Goal: Communication & Community: Answer question/provide support

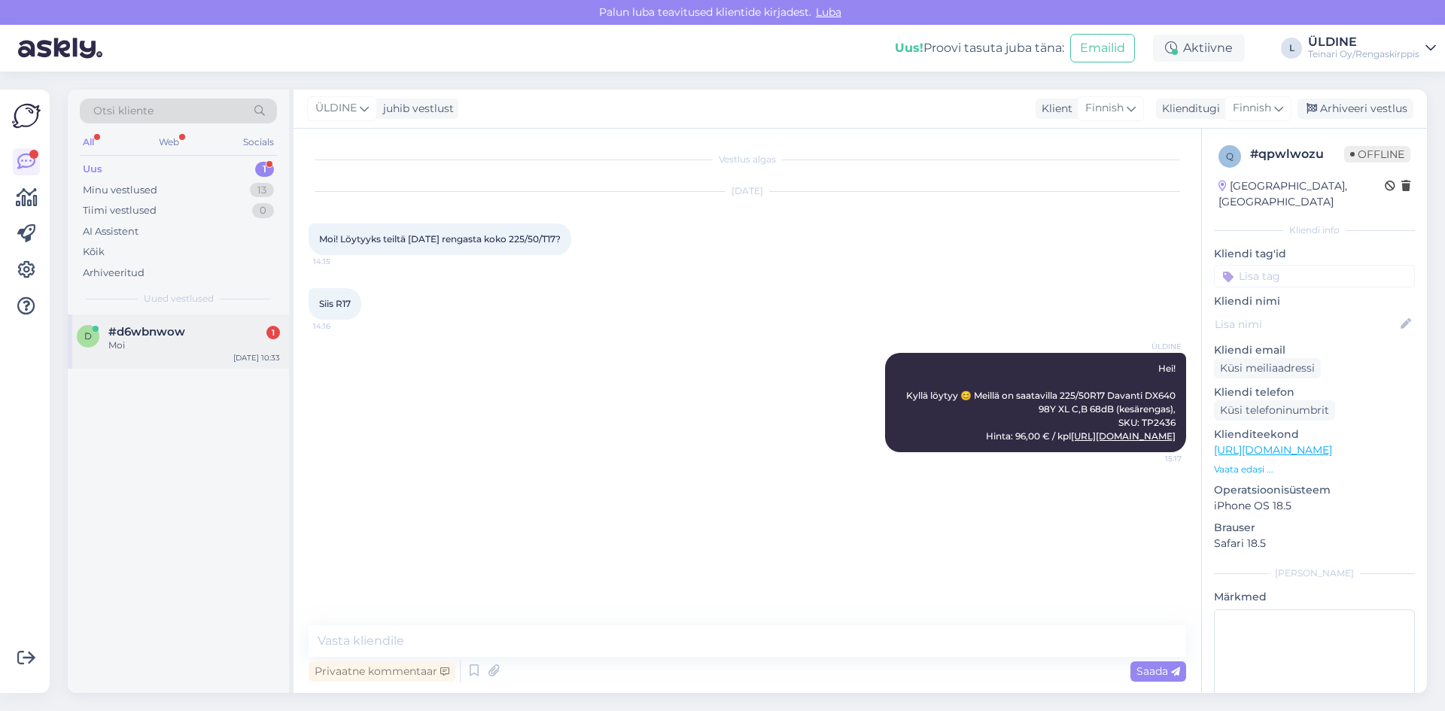
click at [169, 330] on span "#d6wbnwow" at bounding box center [146, 332] width 77 height 14
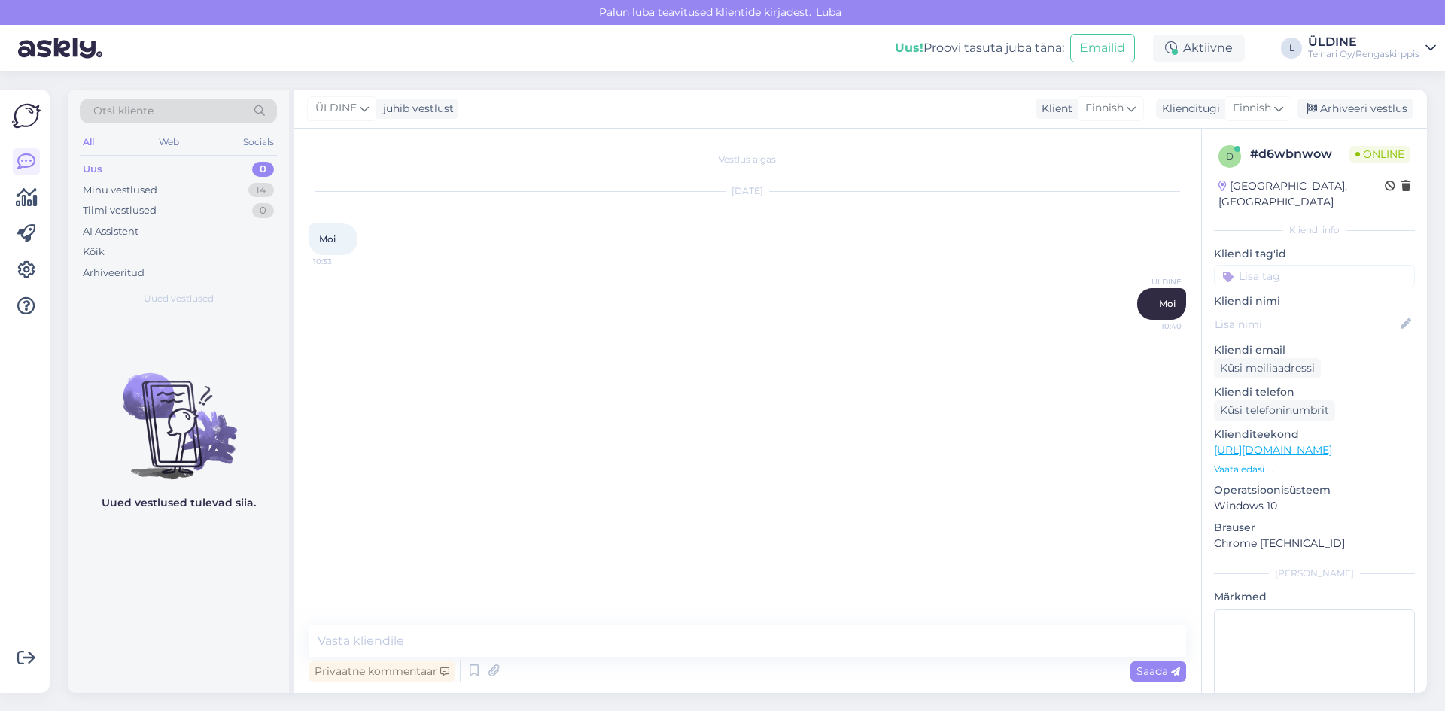
click at [824, 120] on div "ÜLDINE juhib vestlust Klient Finnish Klienditugi Finnish Arhiveeri vestlus" at bounding box center [861, 109] width 1134 height 39
click at [650, 635] on textarea at bounding box center [748, 642] width 878 height 32
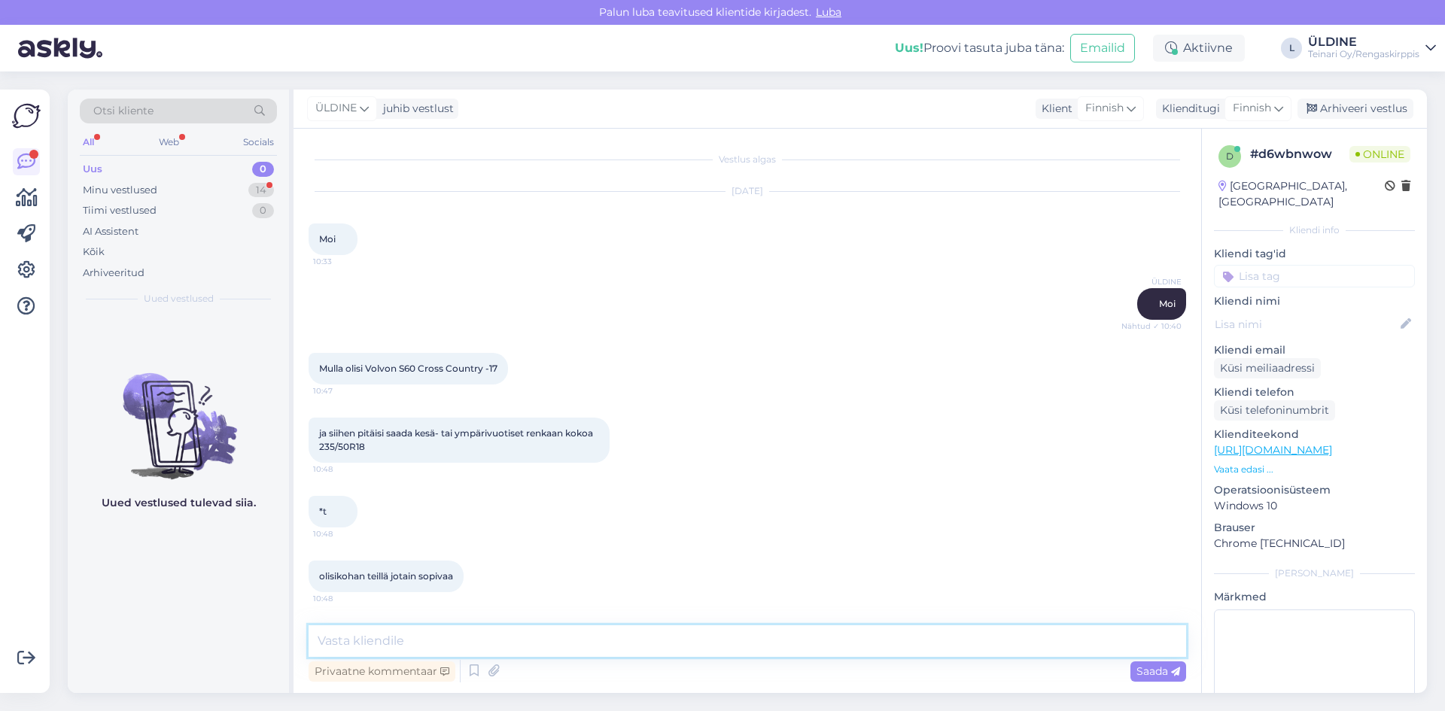
click at [398, 645] on textarea at bounding box center [748, 642] width 878 height 32
type textarea "Pieni hetki , [GEOGRAPHIC_DATA] mitä löytyy"
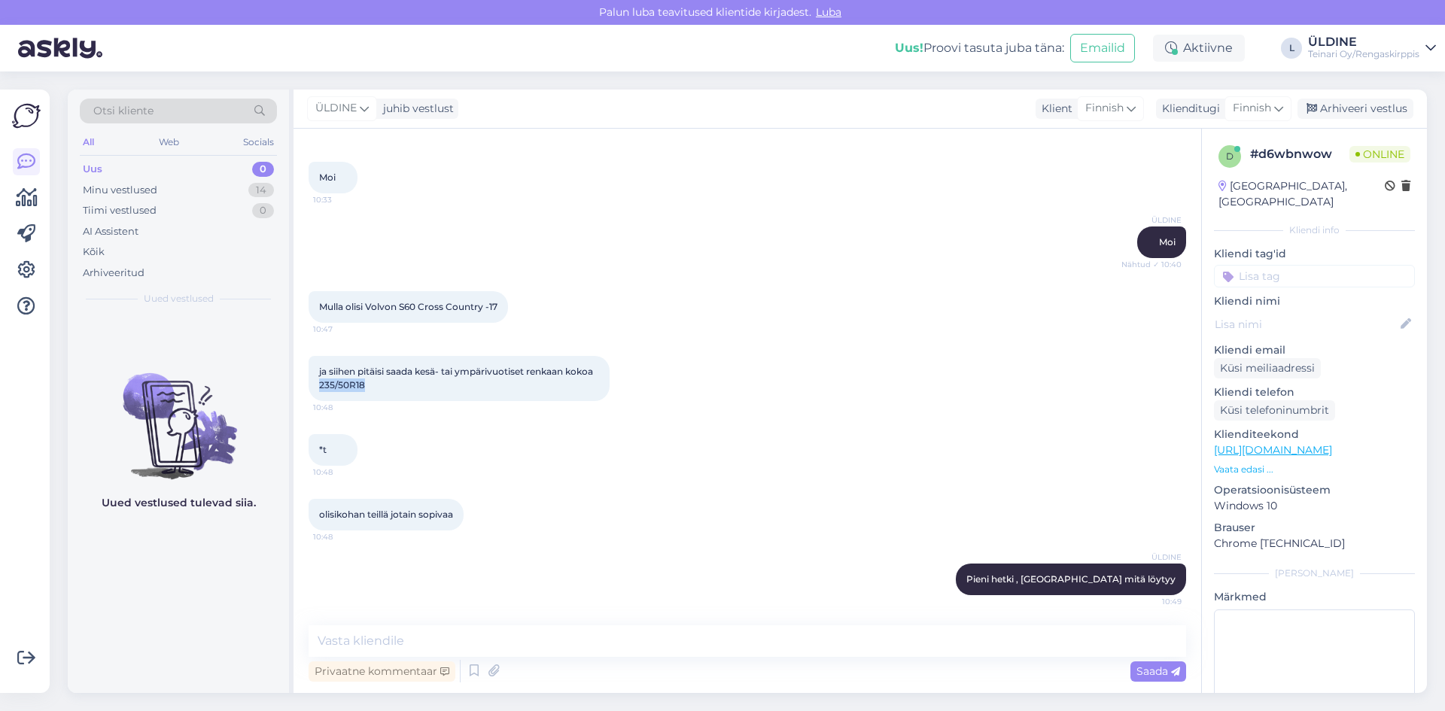
drag, startPoint x: 364, startPoint y: 383, endPoint x: 312, endPoint y: 388, distance: 52.9
click at [312, 388] on div "ja siihen pitäisi saada kesä- tai ympärivuotiset renkaan kokoa 235/50R18 10:48" at bounding box center [459, 378] width 301 height 45
copy span "235/50R18"
click at [528, 638] on textarea at bounding box center [748, 642] width 878 height 32
type textarea "Saisiko olla mielluummin käytettynä tai uutena ?"
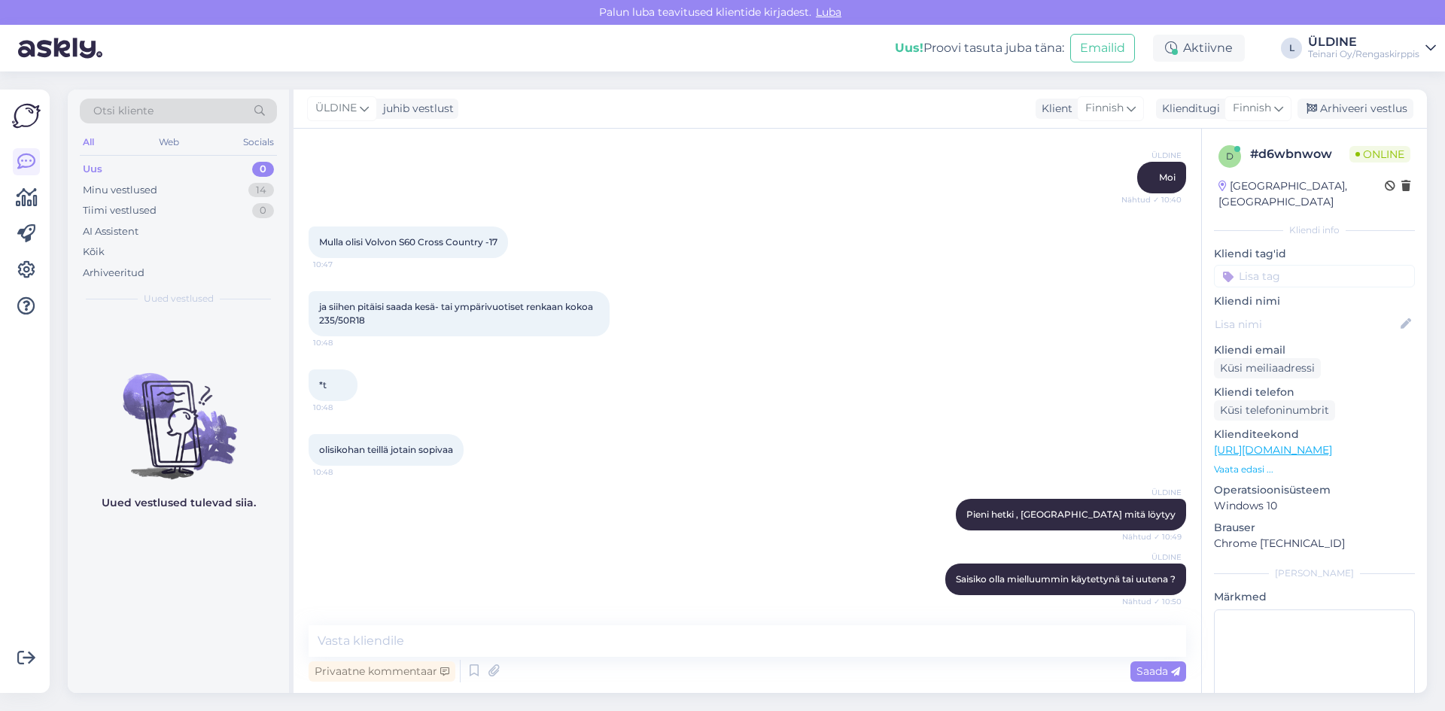
scroll to position [191, 0]
